Goal: Information Seeking & Learning: Learn about a topic

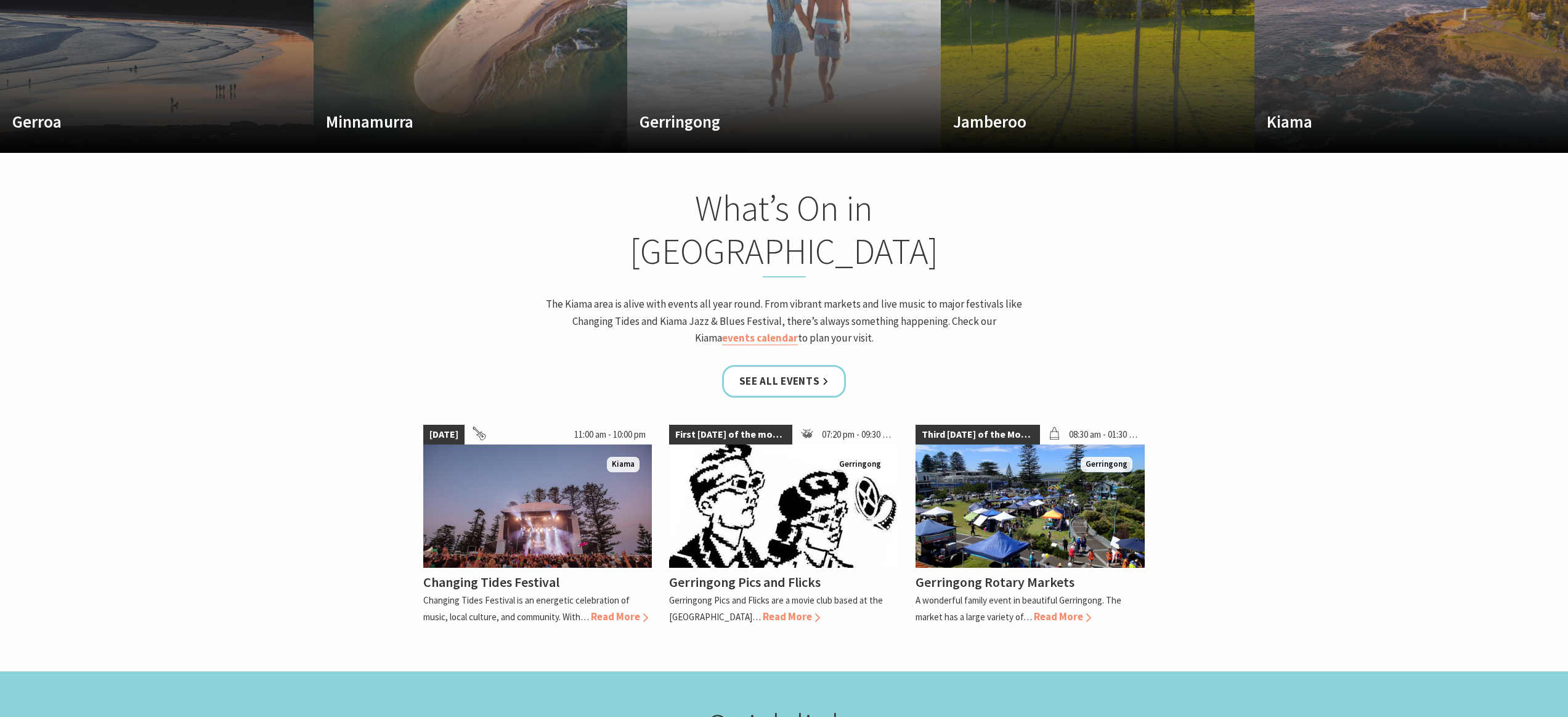
scroll to position [1055, 0]
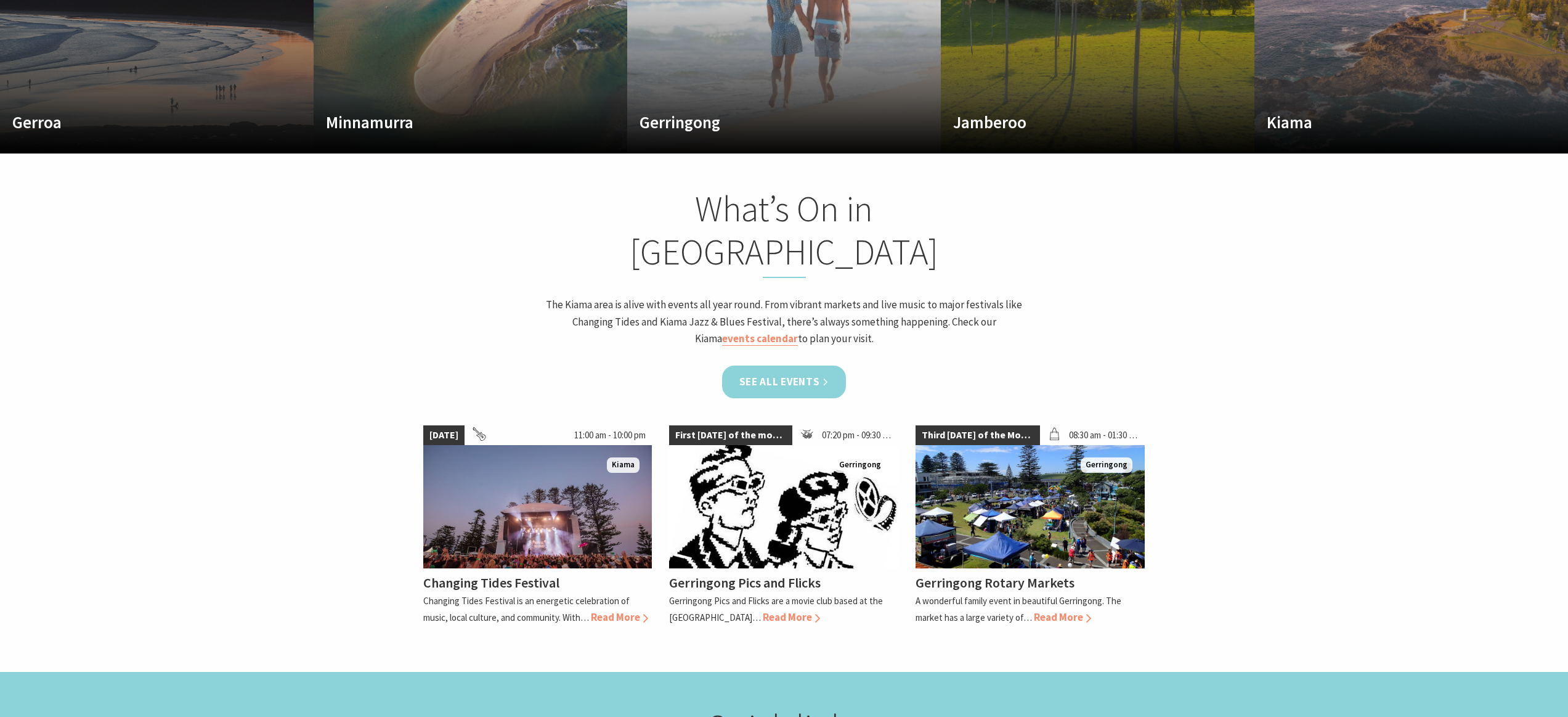
click at [792, 366] on link "See all Events" at bounding box center [784, 382] width 125 height 33
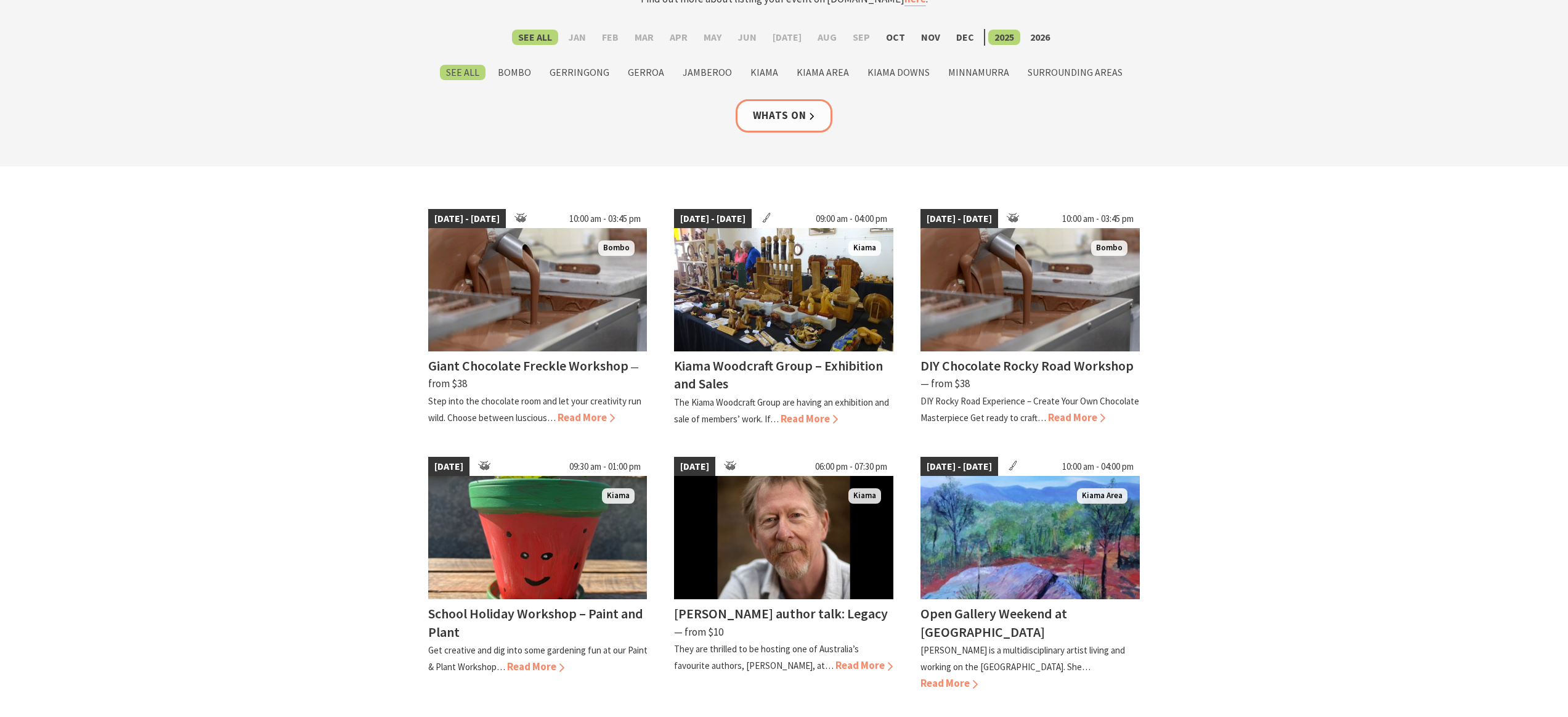
scroll to position [166, 0]
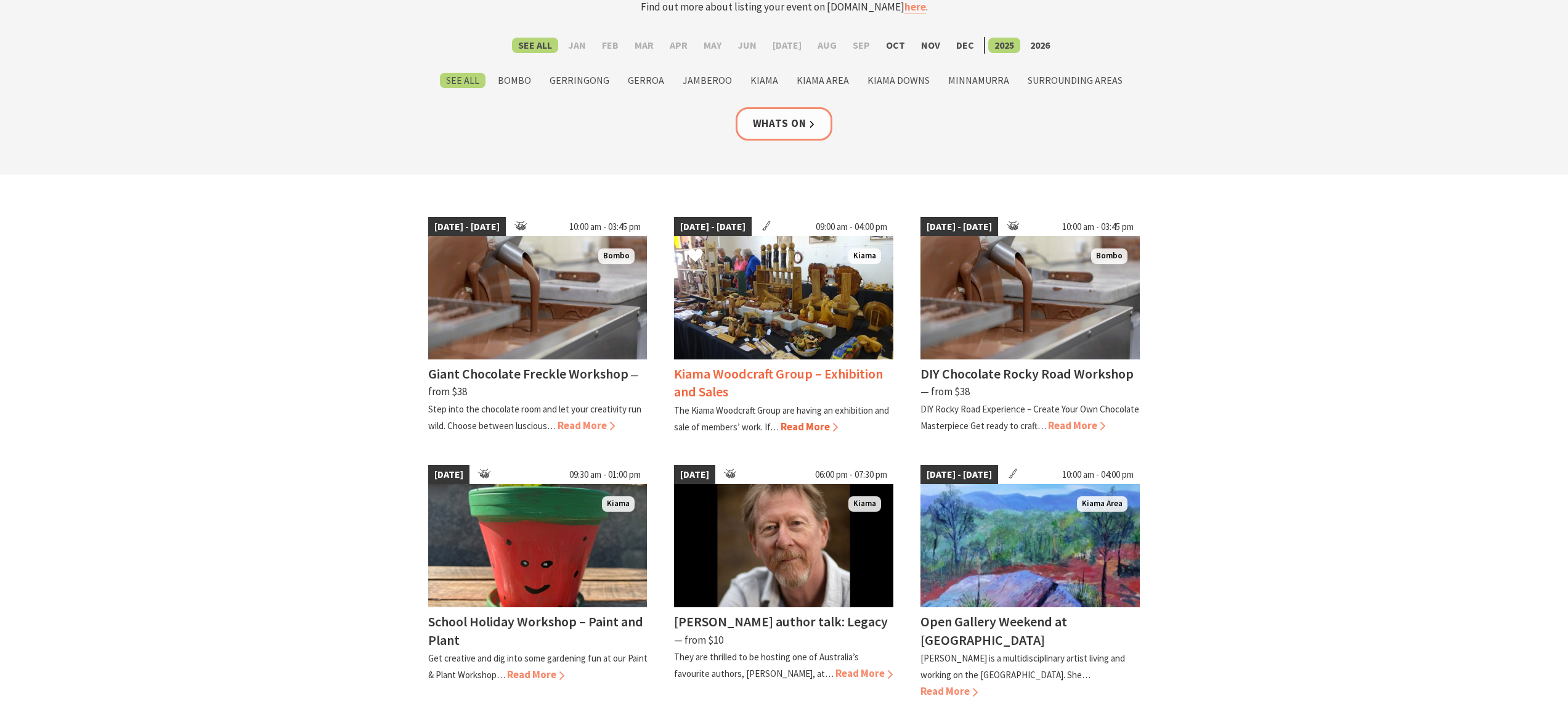
click at [786, 310] on img at bounding box center [783, 297] width 220 height 123
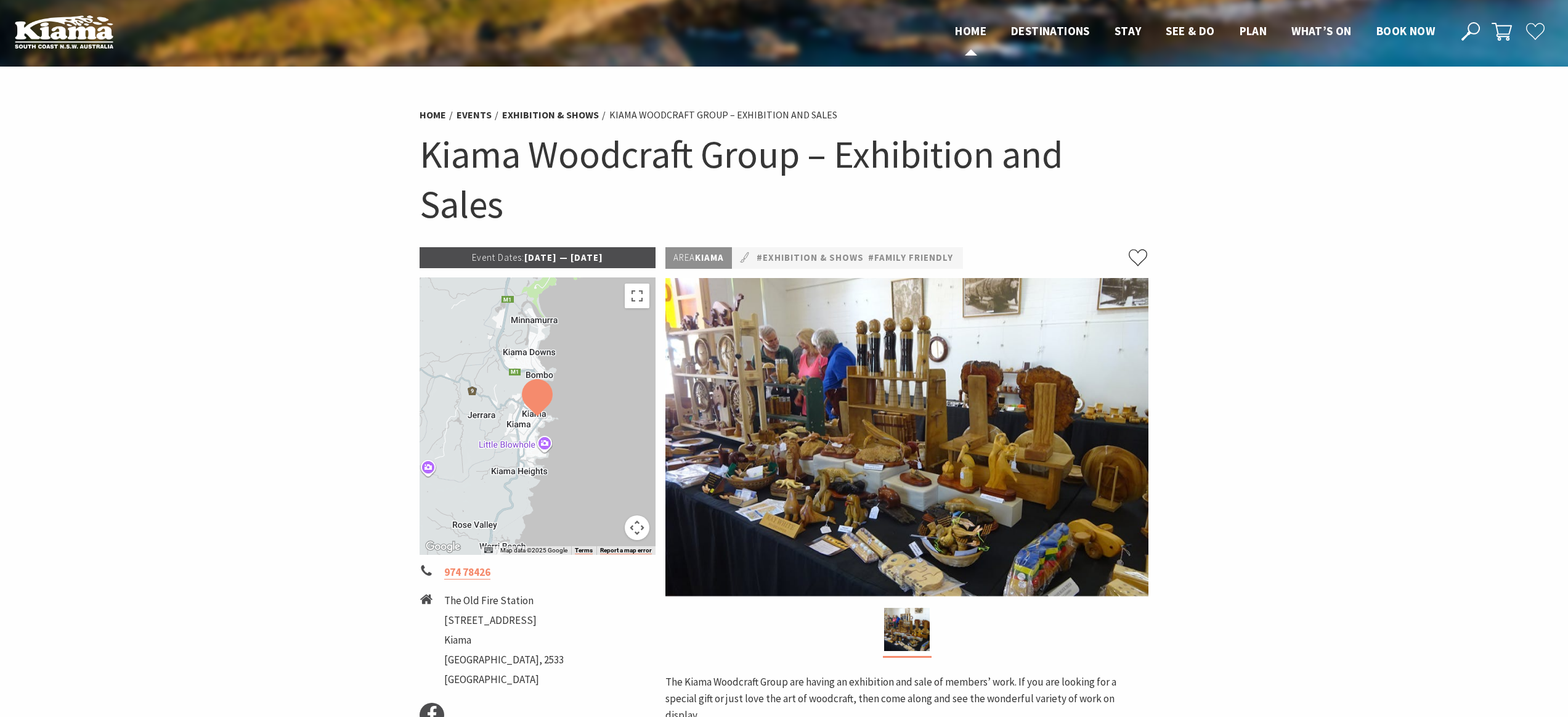
click at [971, 31] on span "Home" at bounding box center [970, 31] width 31 height 15
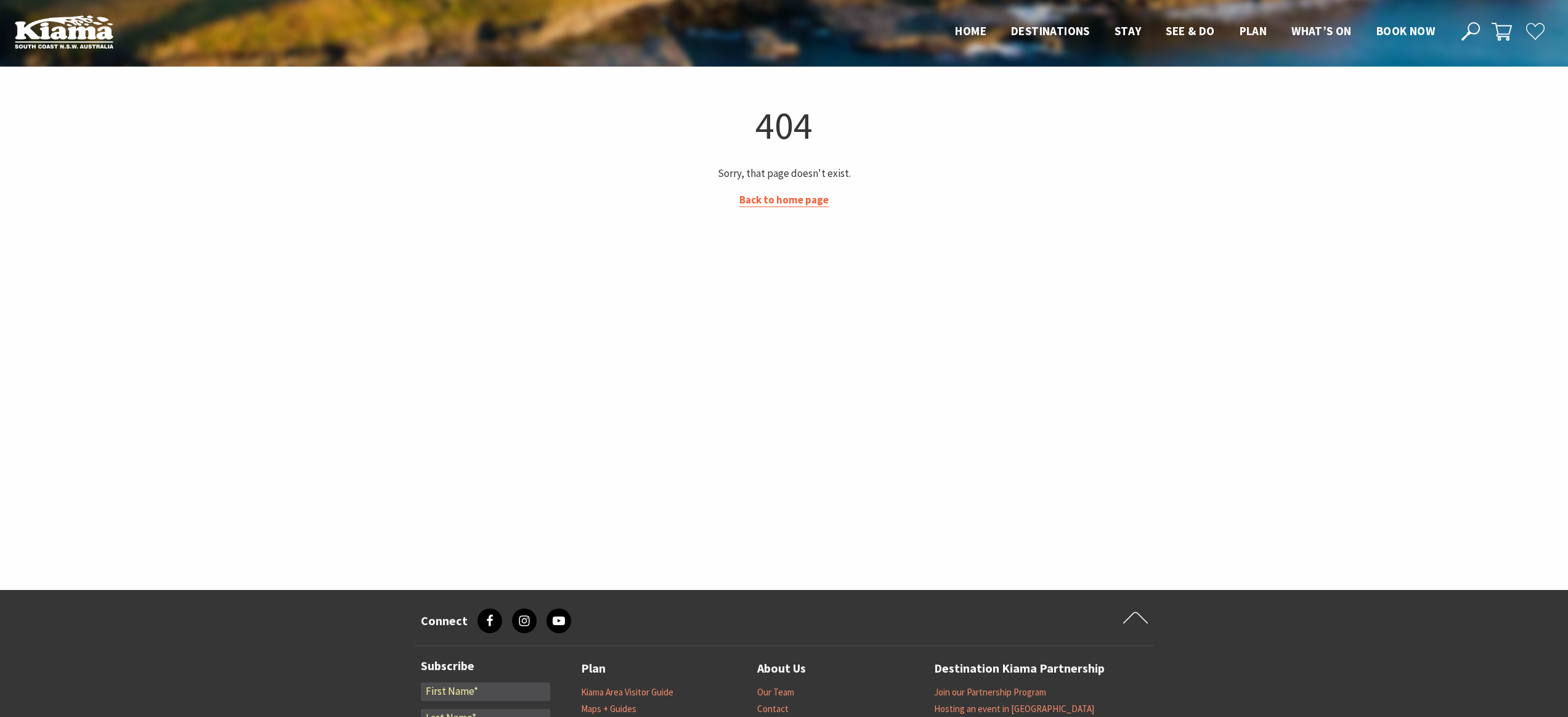
click at [784, 200] on link "Back to home page" at bounding box center [783, 200] width 89 height 15
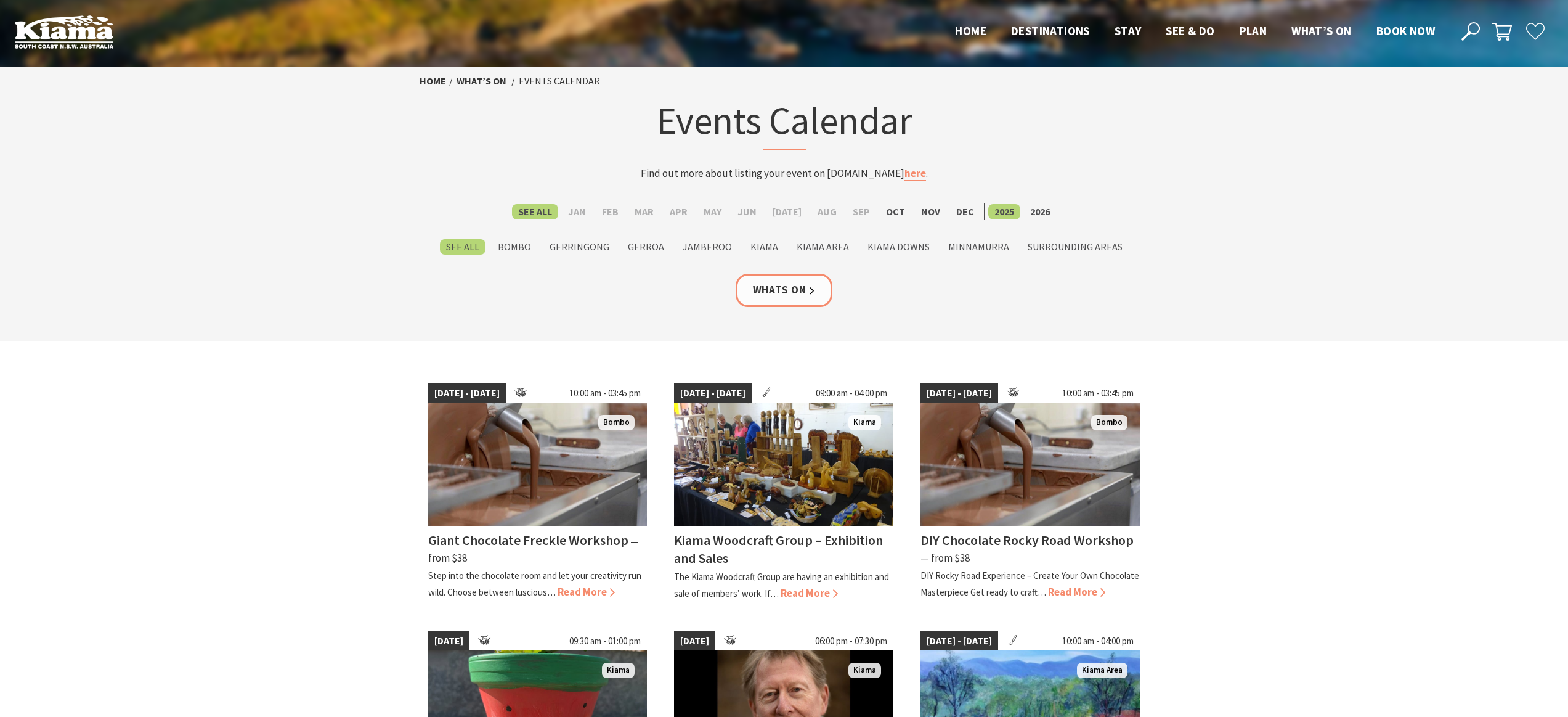
scroll to position [166, 0]
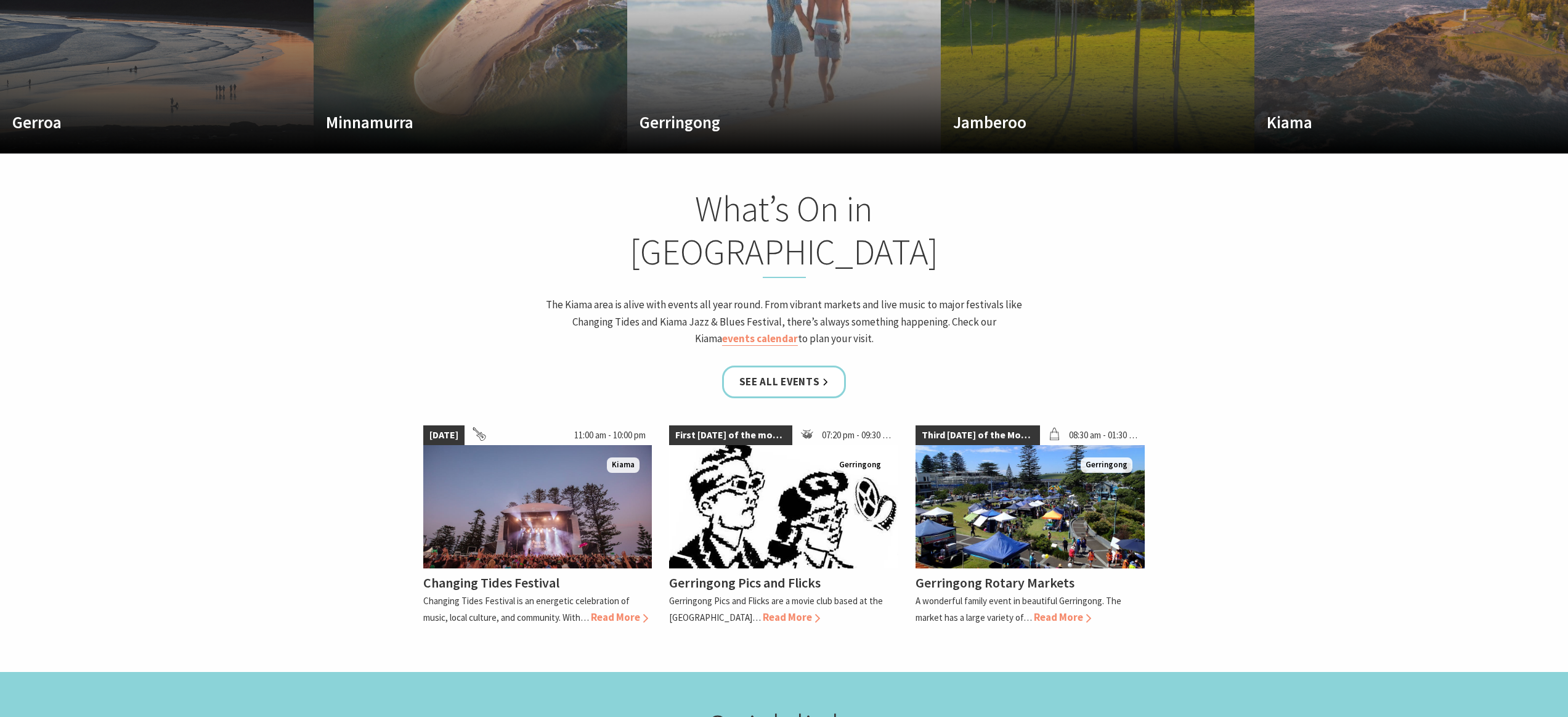
scroll to position [213, 1577]
